Goal: Task Accomplishment & Management: Use online tool/utility

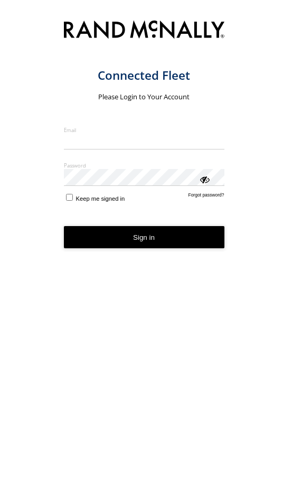
type input "**********"
click at [67, 205] on form "**********" at bounding box center [152, 244] width 177 height 458
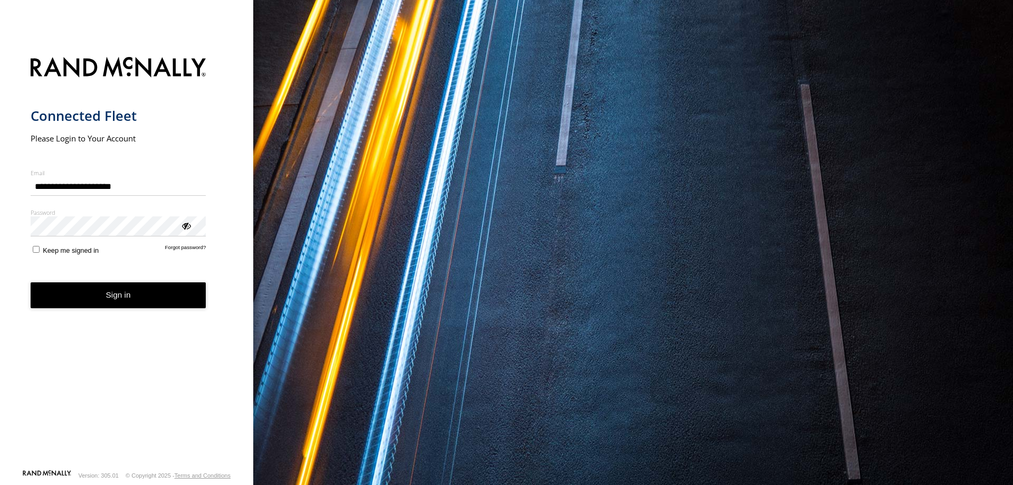
click at [123, 297] on button "Sign in" at bounding box center [119, 295] width 176 height 26
